Goal: Check status: Check status

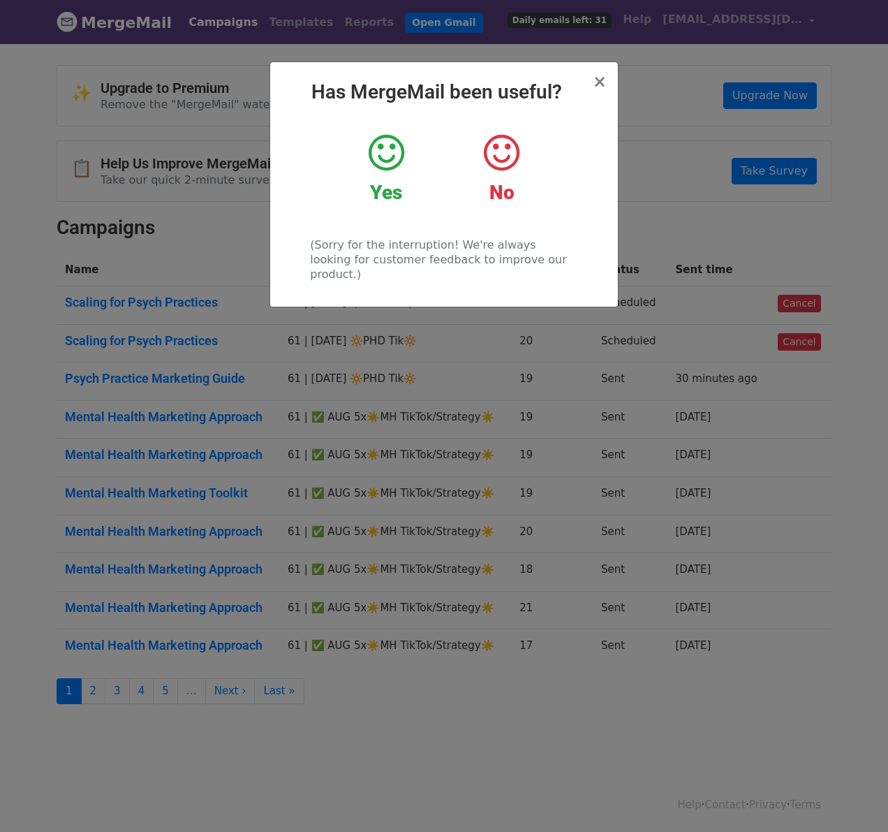
click at [386, 155] on icon at bounding box center [387, 153] width 36 height 42
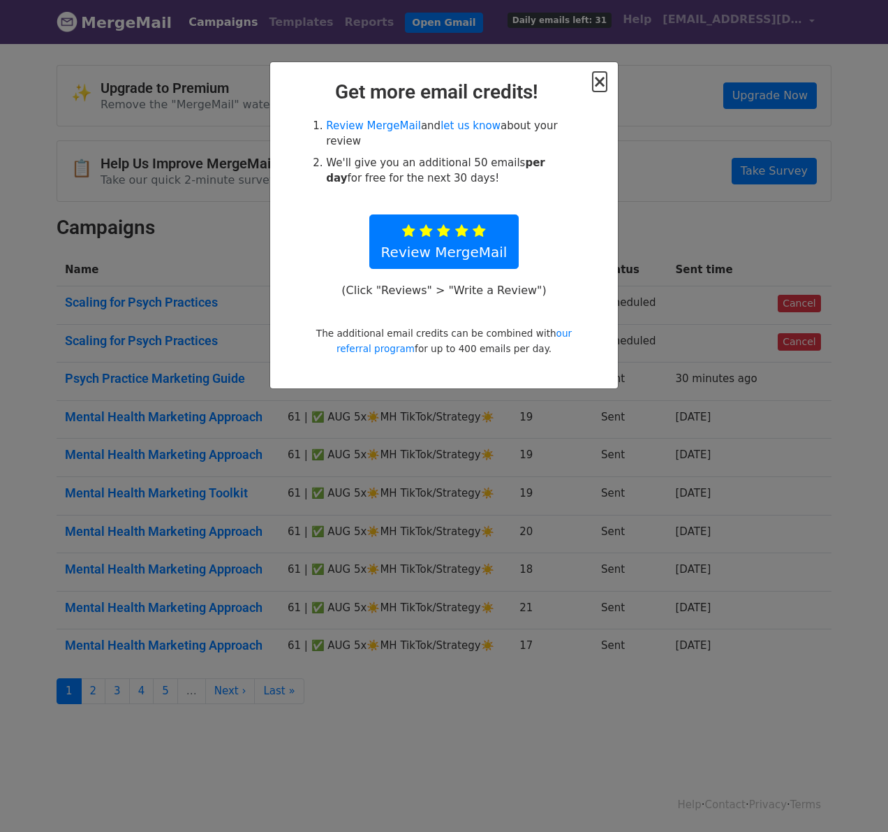
click at [599, 80] on span "×" at bounding box center [600, 82] width 14 height 20
